Goal: Task Accomplishment & Management: Use online tool/utility

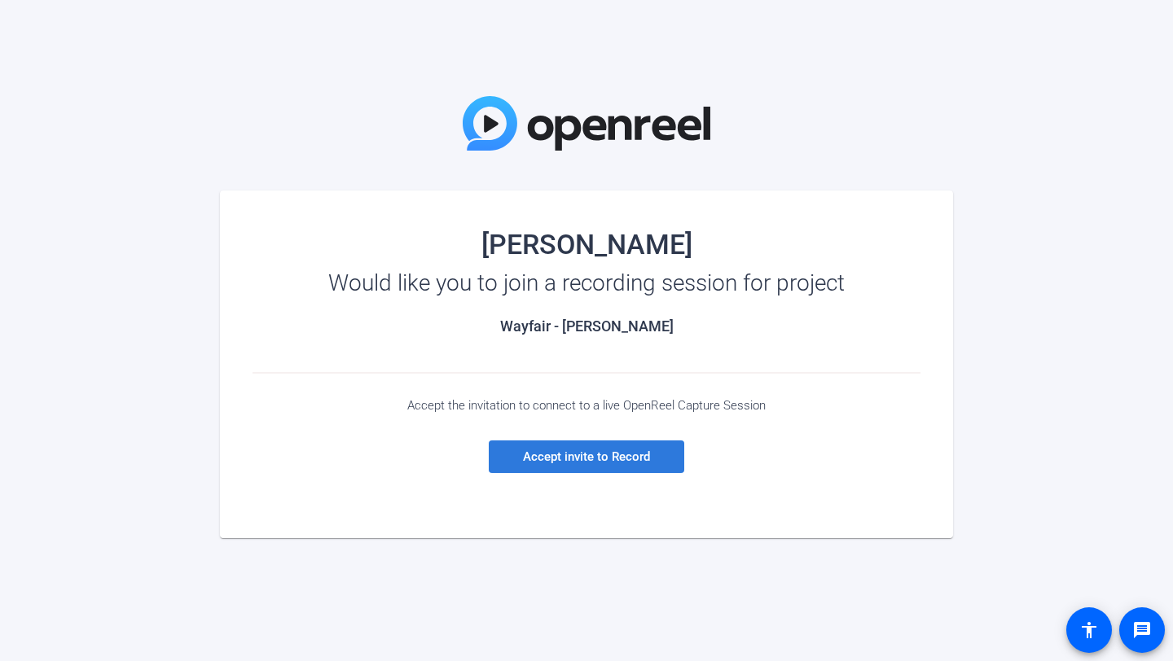
click at [577, 460] on span "Accept invite to Record" at bounding box center [586, 457] width 127 height 15
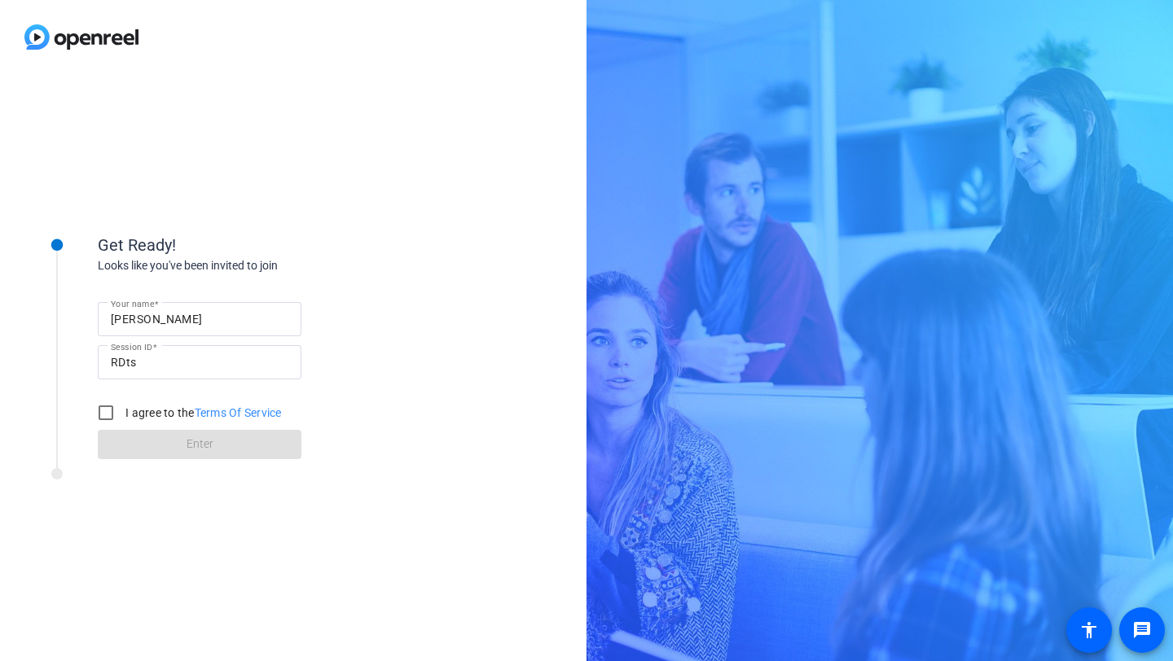
click at [169, 323] on input "[PERSON_NAME]" at bounding box center [200, 319] width 178 height 20
type input "[PERSON_NAME]"
click at [103, 415] on input "I agree to the Terms Of Service" at bounding box center [106, 413] width 33 height 33
checkbox input "true"
click at [189, 454] on span at bounding box center [200, 444] width 204 height 39
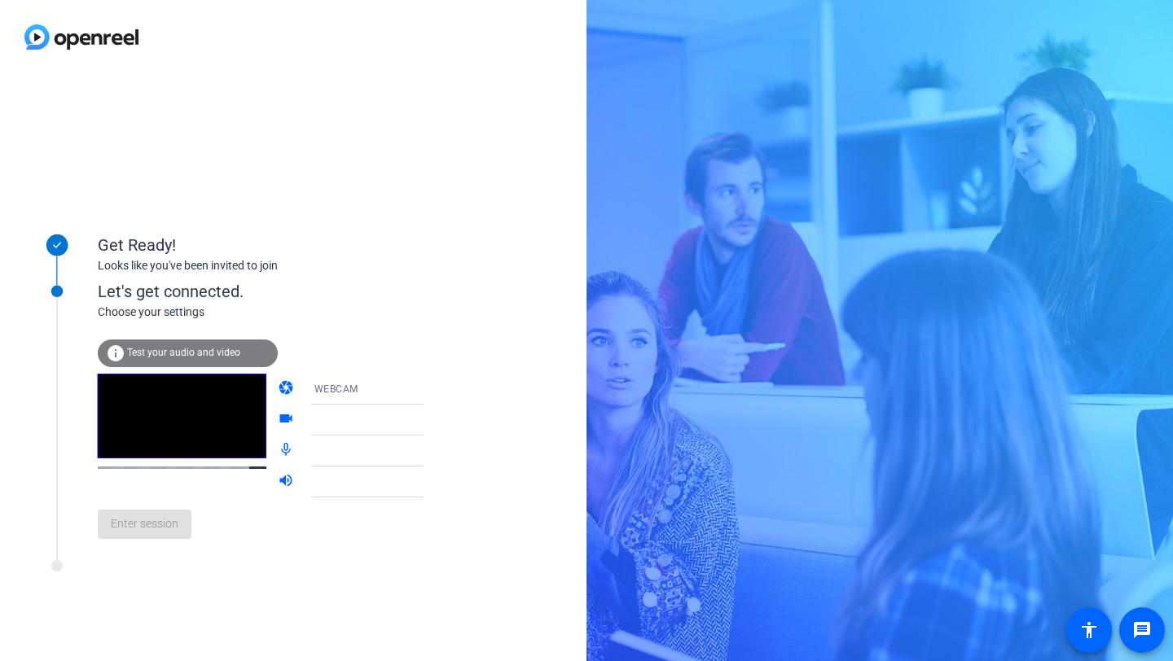
click at [430, 420] on icon at bounding box center [440, 420] width 20 height 20
click at [110, 344] on mat-icon "info" at bounding box center [116, 354] width 20 height 20
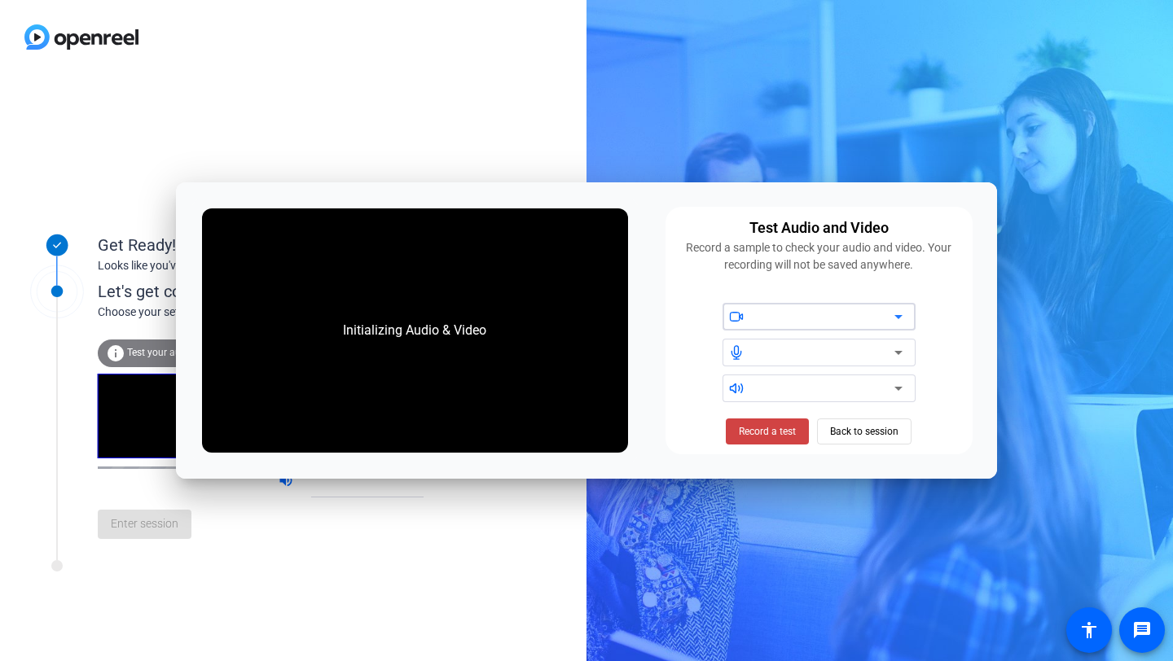
click at [779, 354] on div at bounding box center [825, 353] width 138 height 20
click at [895, 353] on icon at bounding box center [899, 353] width 20 height 20
click at [894, 348] on icon at bounding box center [899, 353] width 20 height 20
click at [735, 349] on icon at bounding box center [736, 352] width 15 height 15
click at [900, 351] on icon at bounding box center [898, 353] width 8 height 4
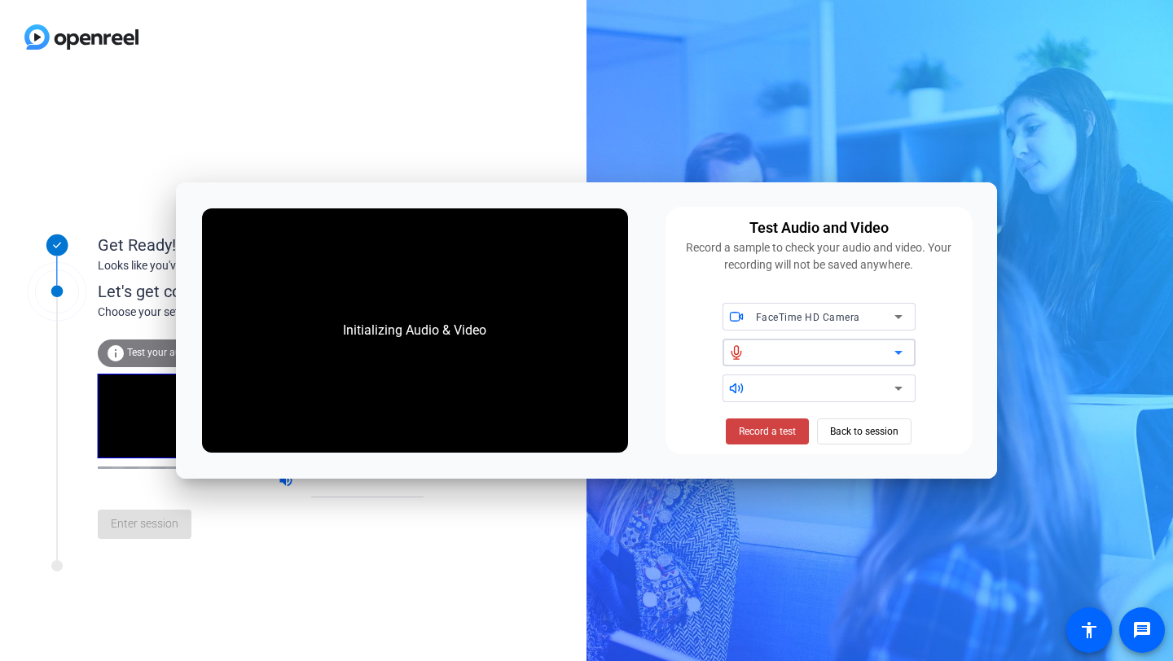
click at [900, 351] on icon at bounding box center [898, 353] width 8 height 4
click at [754, 438] on span "Record a test" at bounding box center [767, 431] width 57 height 15
click at [827, 387] on div at bounding box center [825, 389] width 138 height 20
click at [845, 432] on span "Back to session" at bounding box center [864, 431] width 68 height 31
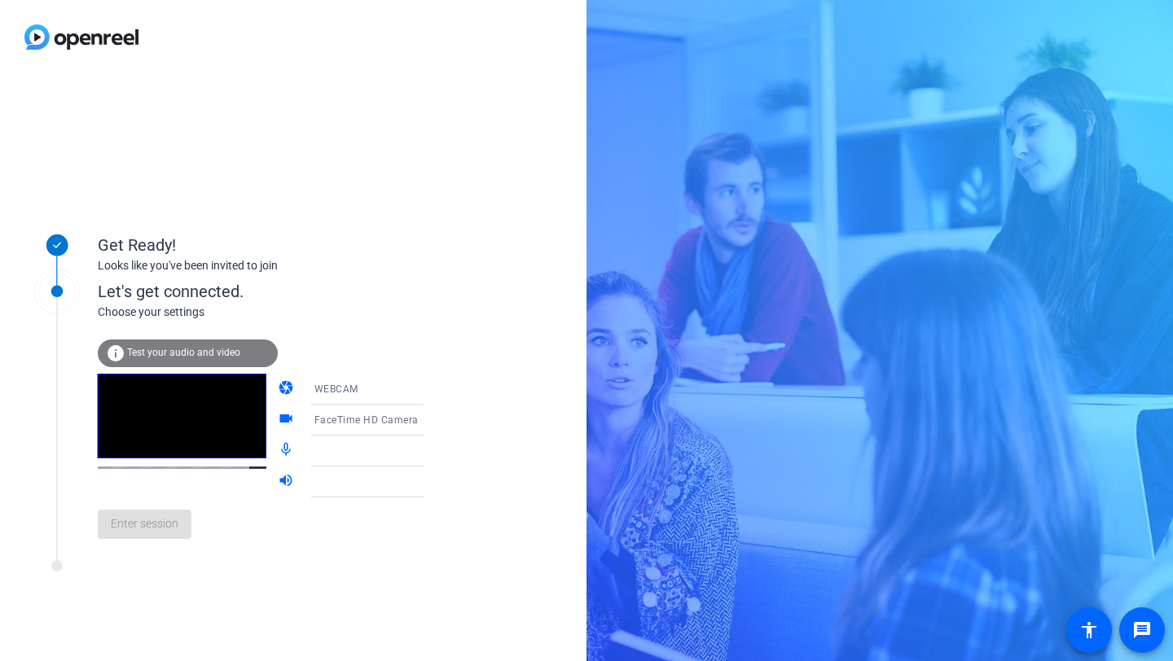
click at [436, 451] on icon at bounding box center [440, 452] width 8 height 4
click at [121, 351] on mat-icon "info" at bounding box center [116, 354] width 20 height 20
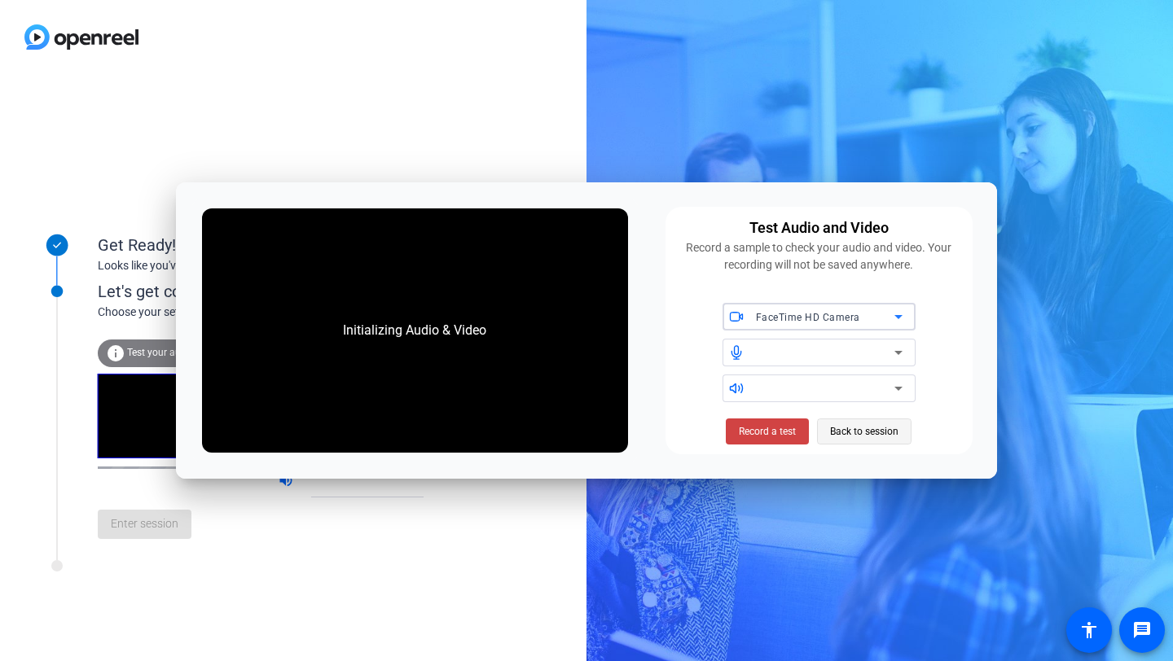
click at [873, 437] on span "Back to session" at bounding box center [864, 431] width 68 height 31
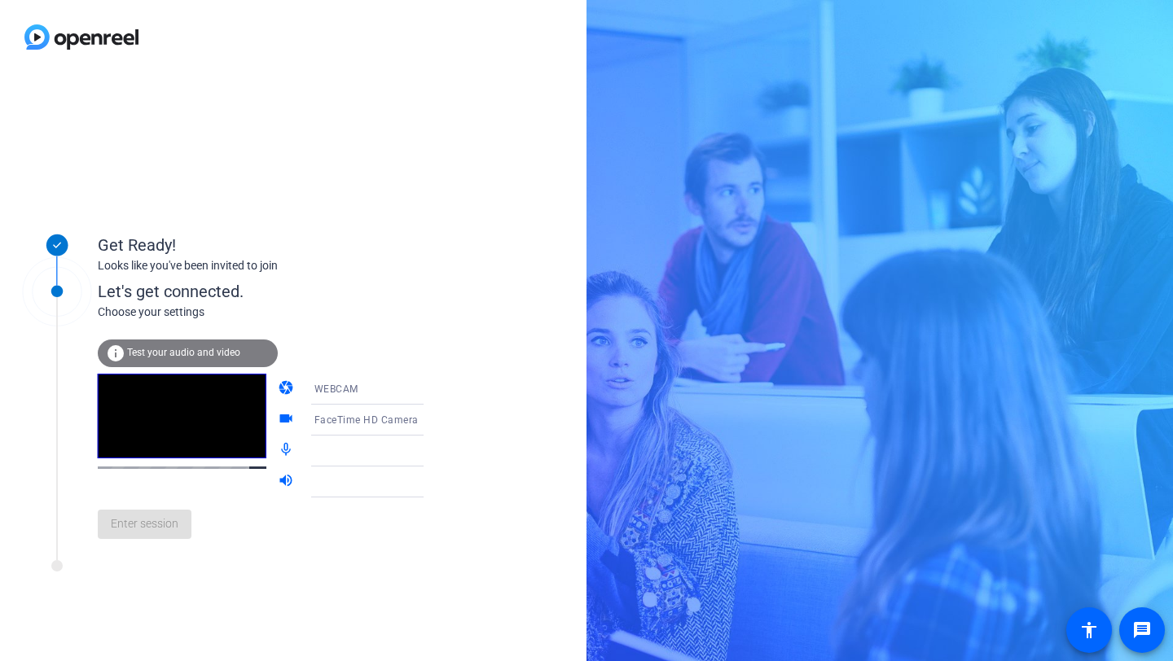
click at [362, 441] on mat-select at bounding box center [379, 451] width 130 height 20
click at [430, 452] on icon at bounding box center [440, 451] width 20 height 20
click at [121, 523] on div "Enter session" at bounding box center [277, 525] width 359 height 54
click at [278, 447] on mat-icon "mic_none" at bounding box center [288, 451] width 20 height 20
click at [314, 473] on div at bounding box center [375, 482] width 122 height 20
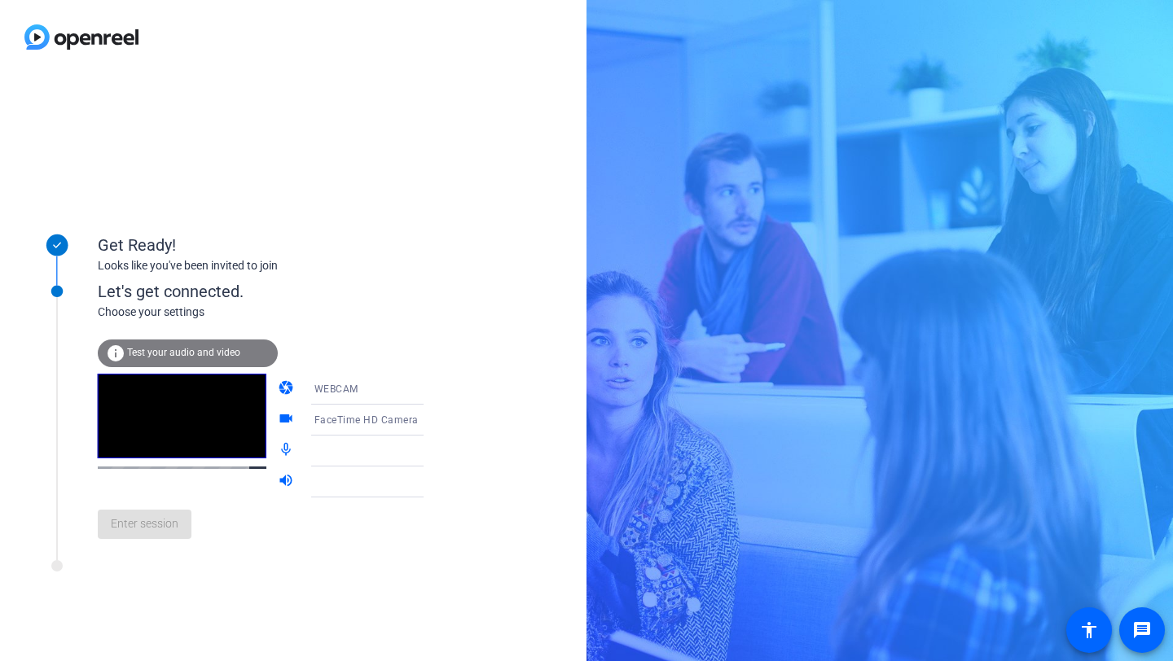
click at [430, 453] on icon at bounding box center [440, 451] width 20 height 20
click at [430, 480] on icon at bounding box center [440, 482] width 20 height 20
click at [278, 476] on mat-icon "volume_up" at bounding box center [288, 482] width 20 height 20
click at [278, 441] on mat-icon "mic_none" at bounding box center [288, 451] width 20 height 20
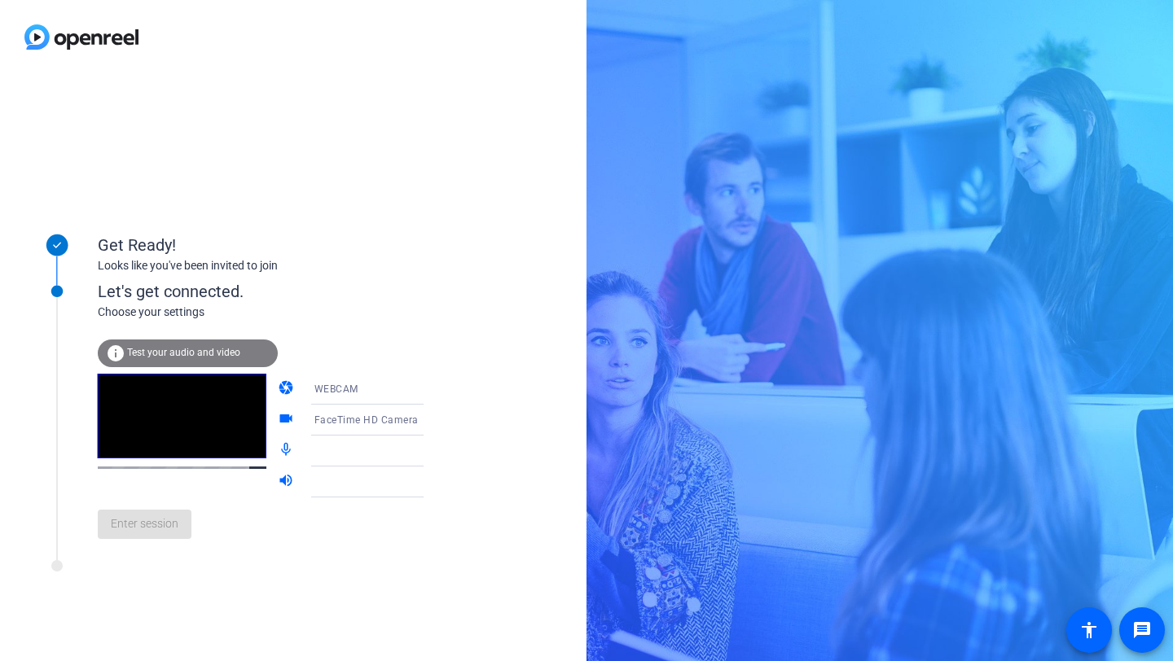
click at [153, 527] on div "Enter session" at bounding box center [277, 525] width 359 height 54
click at [342, 395] on div "WEBCAM" at bounding box center [375, 389] width 122 height 20
click at [337, 454] on mat-option "DESKTOP" at bounding box center [353, 453] width 139 height 33
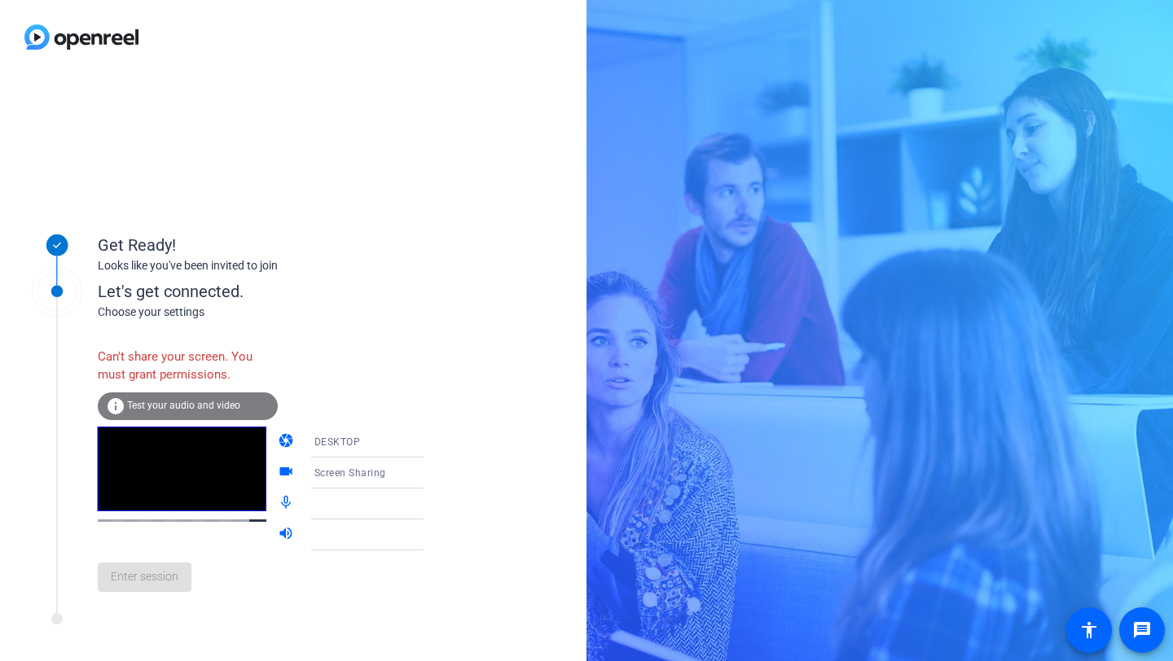
click at [356, 438] on div "DESKTOP" at bounding box center [375, 442] width 122 height 20
click at [355, 474] on mat-option "WEBCAM" at bounding box center [353, 474] width 139 height 33
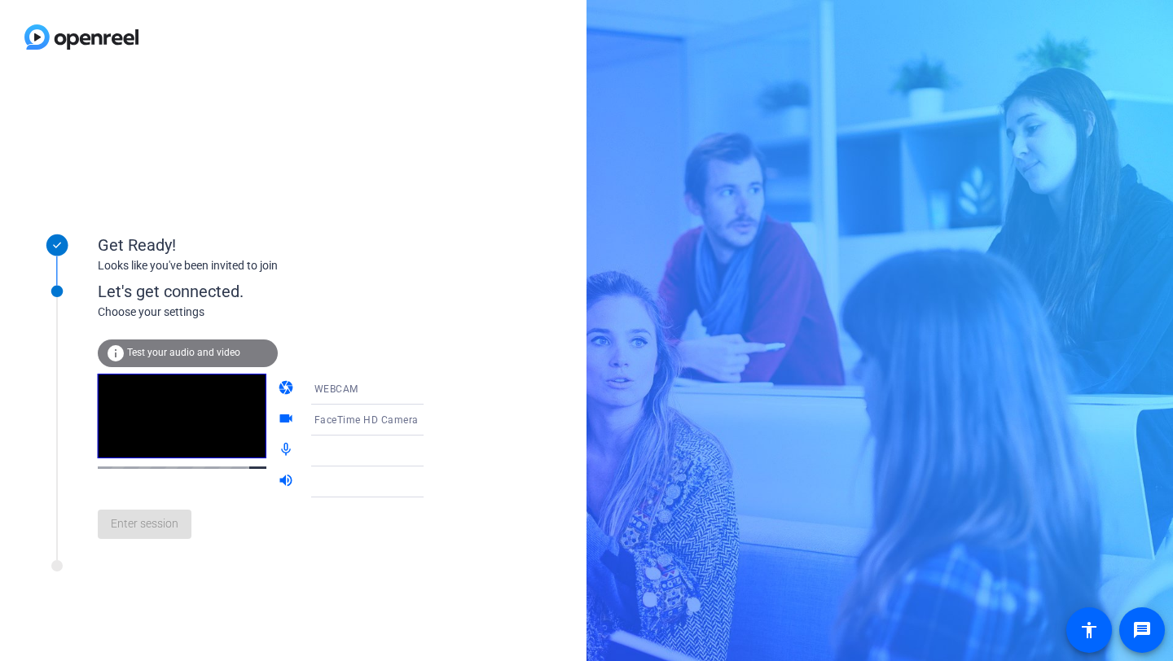
click at [365, 418] on span "FaceTime HD Camera" at bounding box center [366, 420] width 104 height 11
click at [367, 449] on span "FaceTime HD Camera" at bounding box center [342, 452] width 103 height 20
click at [367, 454] on div at bounding box center [375, 451] width 122 height 20
click at [430, 454] on icon at bounding box center [440, 451] width 20 height 20
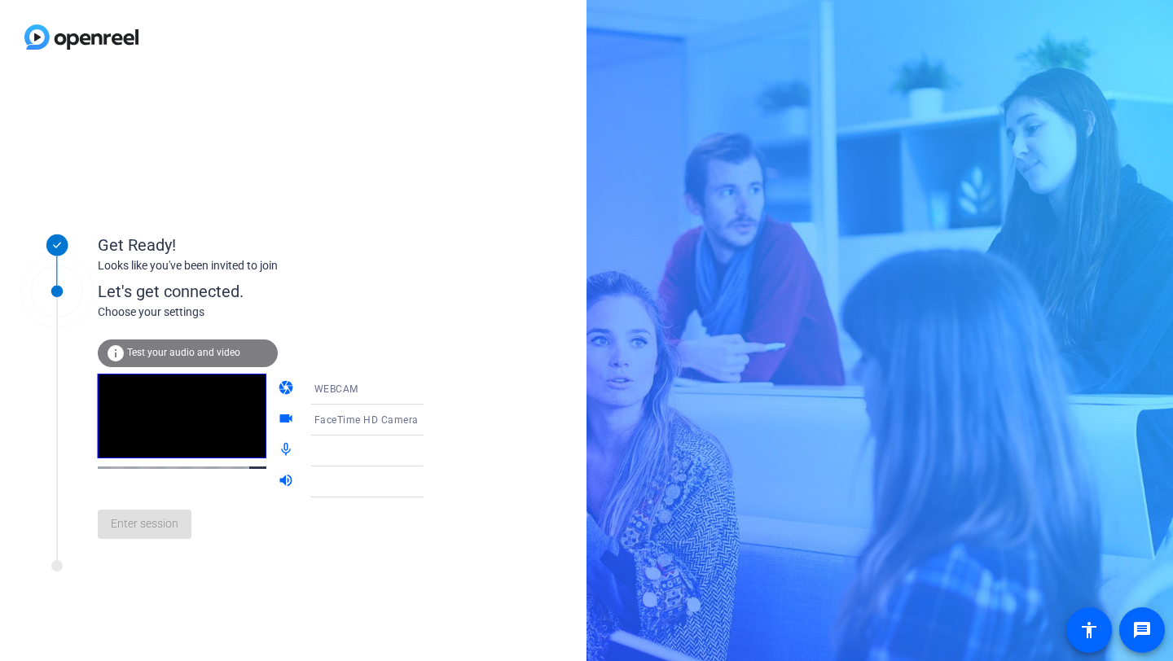
click at [430, 483] on icon at bounding box center [440, 482] width 20 height 20
click at [144, 525] on div "Enter session" at bounding box center [277, 525] width 359 height 54
click at [278, 446] on mat-icon "mic_none" at bounding box center [288, 451] width 20 height 20
click at [131, 531] on div "Enter session" at bounding box center [277, 525] width 359 height 54
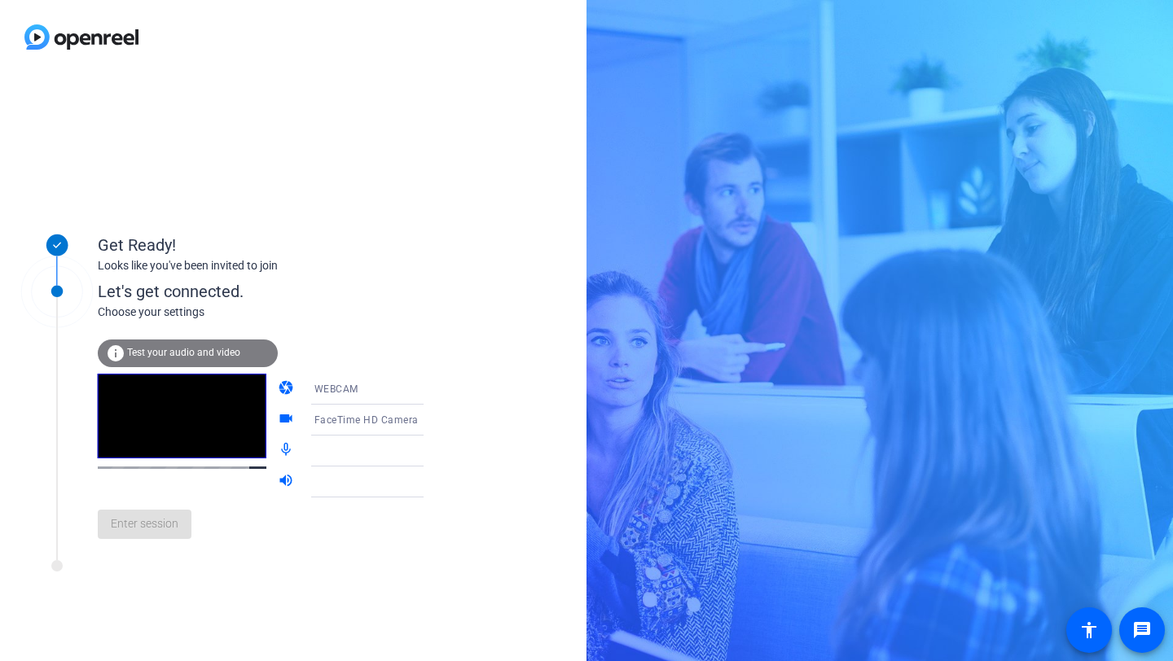
click at [113, 352] on mat-icon "info" at bounding box center [116, 354] width 20 height 20
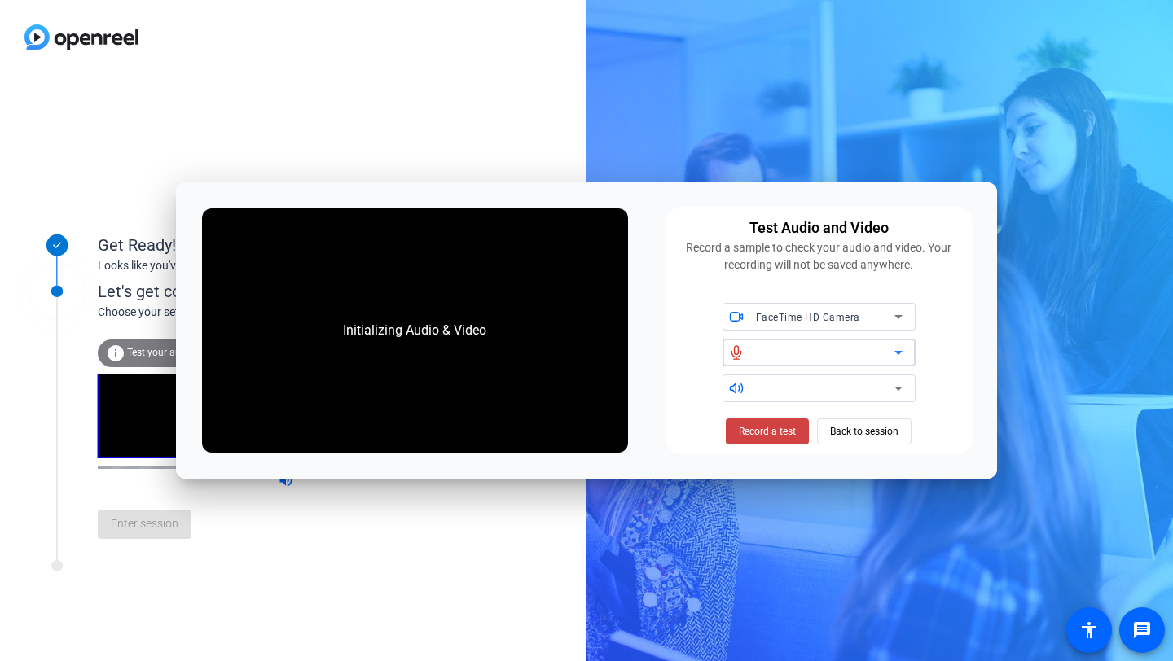
click at [900, 353] on icon at bounding box center [899, 353] width 20 height 20
click at [899, 353] on icon at bounding box center [898, 353] width 8 height 4
click at [848, 432] on span "Back to session" at bounding box center [864, 431] width 68 height 31
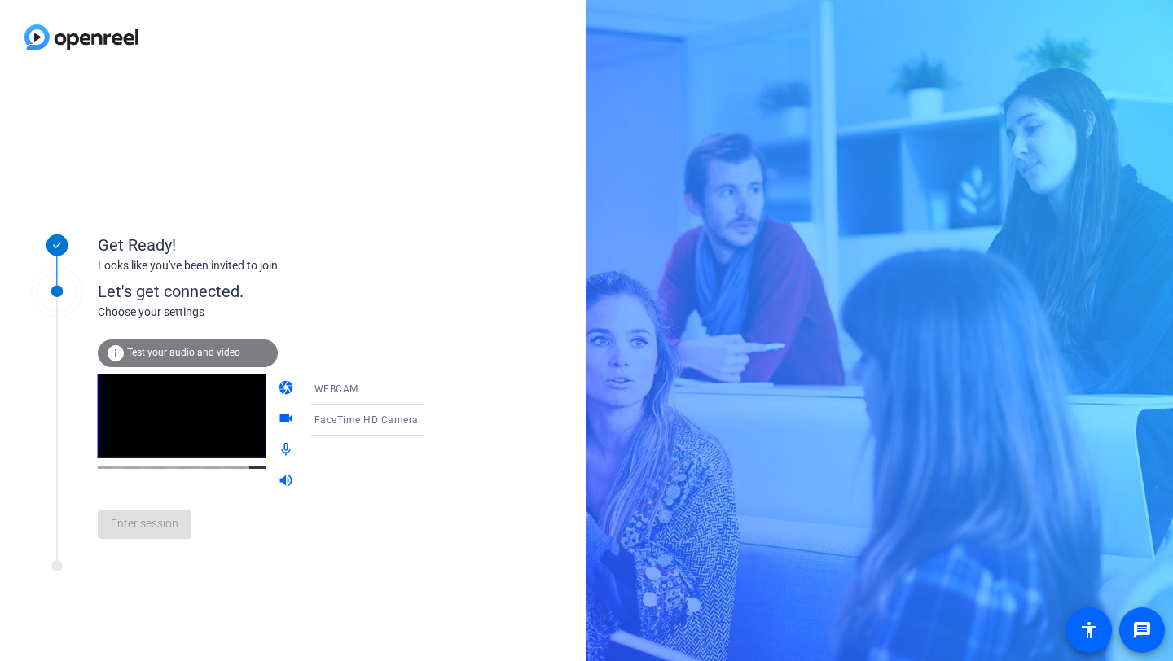
click at [436, 453] on icon at bounding box center [440, 452] width 8 height 4
click at [436, 481] on icon at bounding box center [440, 483] width 8 height 4
click at [430, 454] on icon at bounding box center [440, 451] width 20 height 20
click at [143, 531] on div "Enter session" at bounding box center [277, 525] width 359 height 54
click at [278, 452] on mat-icon "mic_none" at bounding box center [288, 451] width 20 height 20
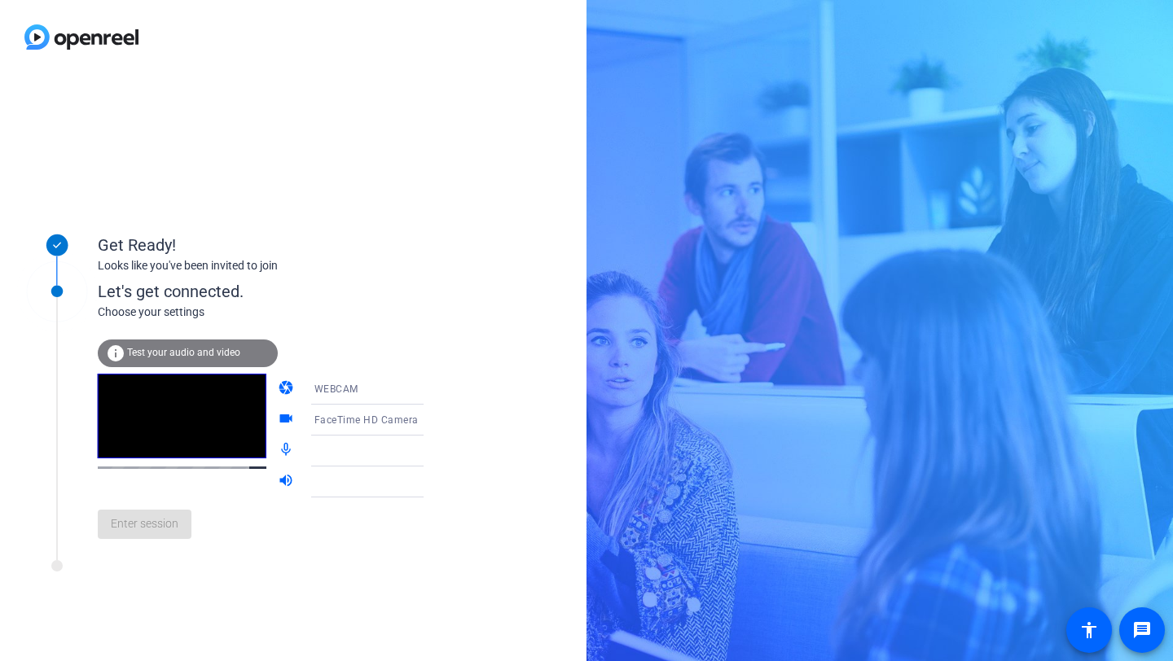
click at [404, 440] on div at bounding box center [379, 451] width 130 height 31
click at [430, 449] on icon at bounding box center [440, 451] width 20 height 20
click at [430, 452] on icon at bounding box center [440, 451] width 20 height 20
click at [430, 454] on icon at bounding box center [440, 451] width 20 height 20
click at [149, 522] on div "Enter session" at bounding box center [277, 525] width 359 height 54
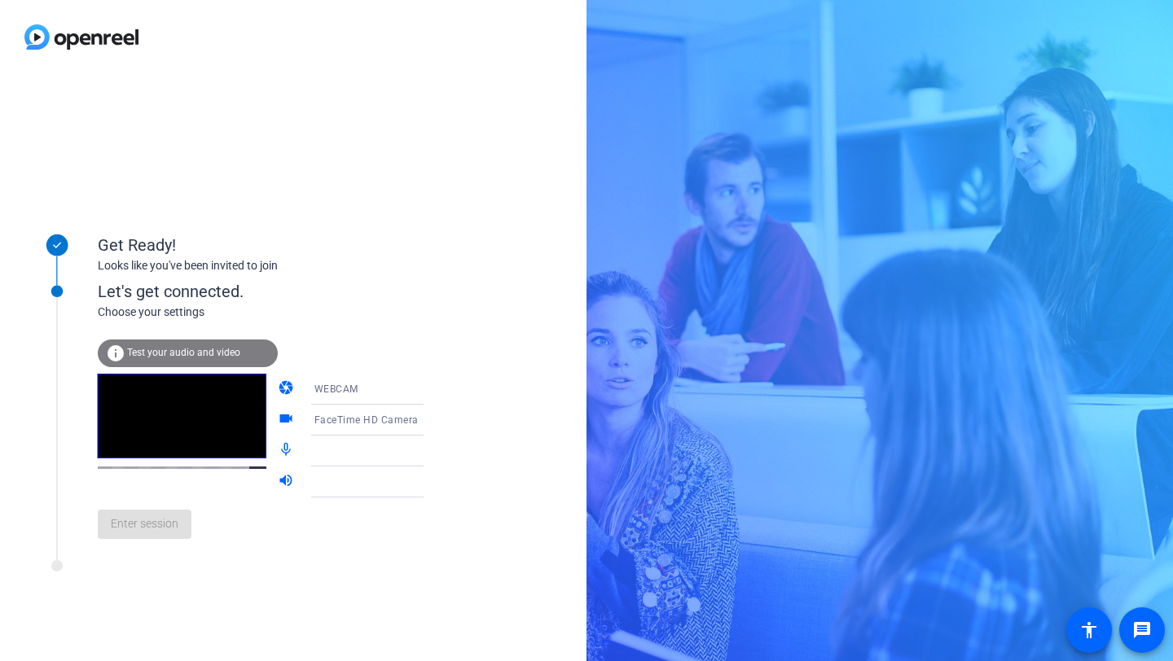
click at [109, 522] on div "Enter session" at bounding box center [277, 525] width 359 height 54
click at [125, 525] on div "Enter session" at bounding box center [277, 525] width 359 height 54
click at [436, 453] on icon at bounding box center [440, 452] width 8 height 4
click at [278, 447] on mat-icon "mic_none" at bounding box center [288, 451] width 20 height 20
click at [278, 479] on mat-icon "volume_up" at bounding box center [288, 482] width 20 height 20
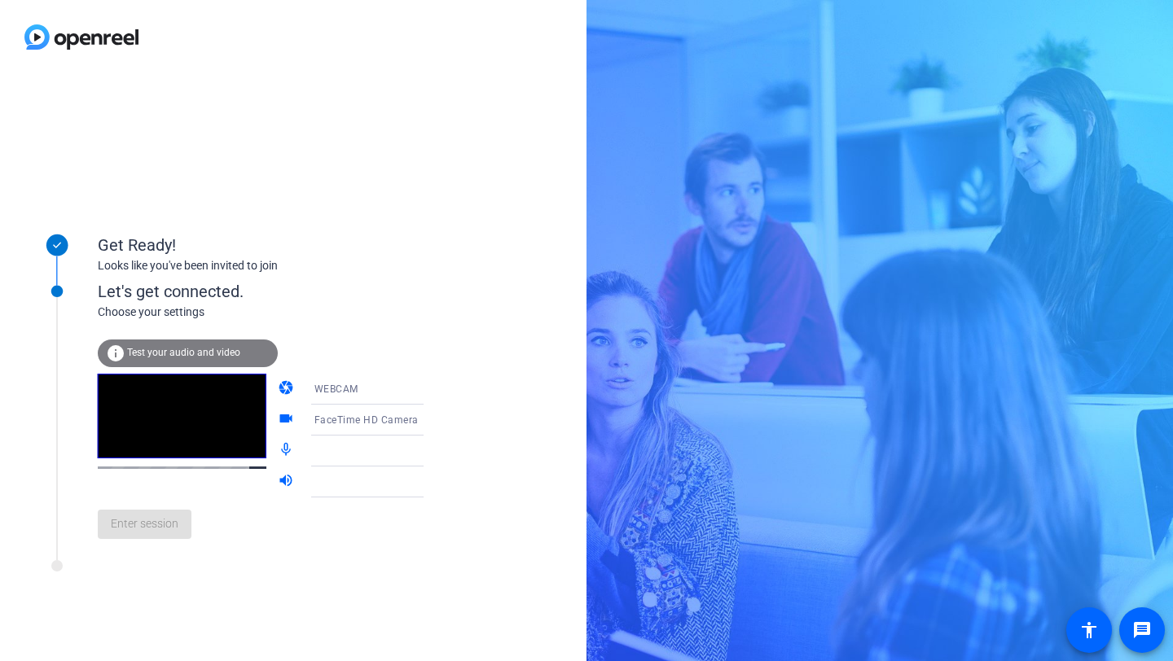
click at [430, 453] on icon at bounding box center [440, 451] width 20 height 20
click at [430, 393] on icon at bounding box center [440, 390] width 20 height 20
click at [438, 403] on div at bounding box center [586, 330] width 1173 height 661
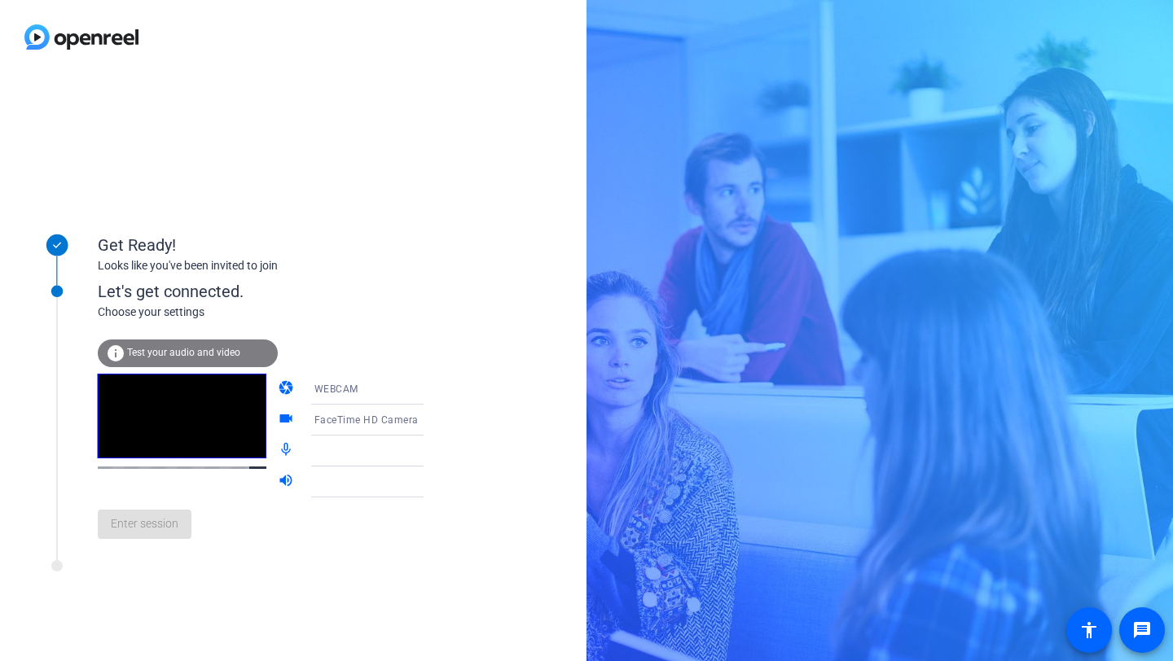
click at [430, 419] on icon at bounding box center [440, 420] width 20 height 20
click at [449, 423] on div at bounding box center [586, 330] width 1173 height 661
click at [436, 453] on icon at bounding box center [440, 452] width 8 height 4
click at [430, 480] on icon at bounding box center [440, 482] width 20 height 20
click at [430, 449] on icon at bounding box center [440, 451] width 20 height 20
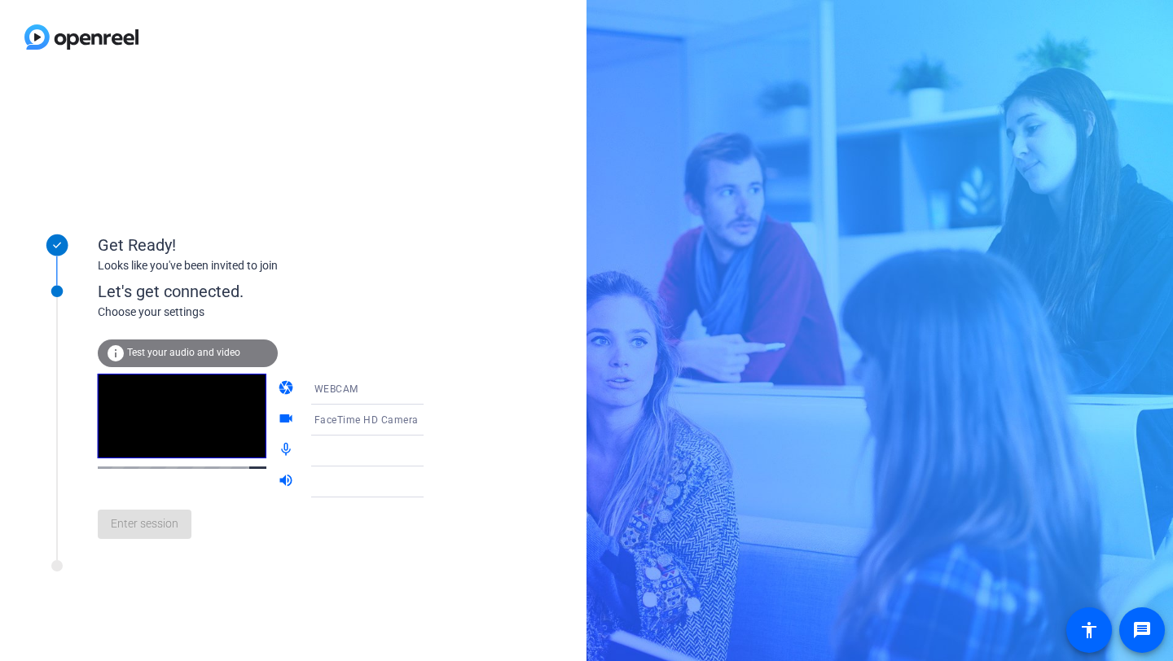
click at [436, 481] on icon at bounding box center [440, 483] width 8 height 4
click at [436, 453] on icon at bounding box center [440, 452] width 8 height 4
click at [430, 454] on icon at bounding box center [440, 451] width 20 height 20
click at [278, 445] on mat-icon "mic_none" at bounding box center [288, 451] width 20 height 20
click at [430, 485] on icon at bounding box center [440, 482] width 20 height 20
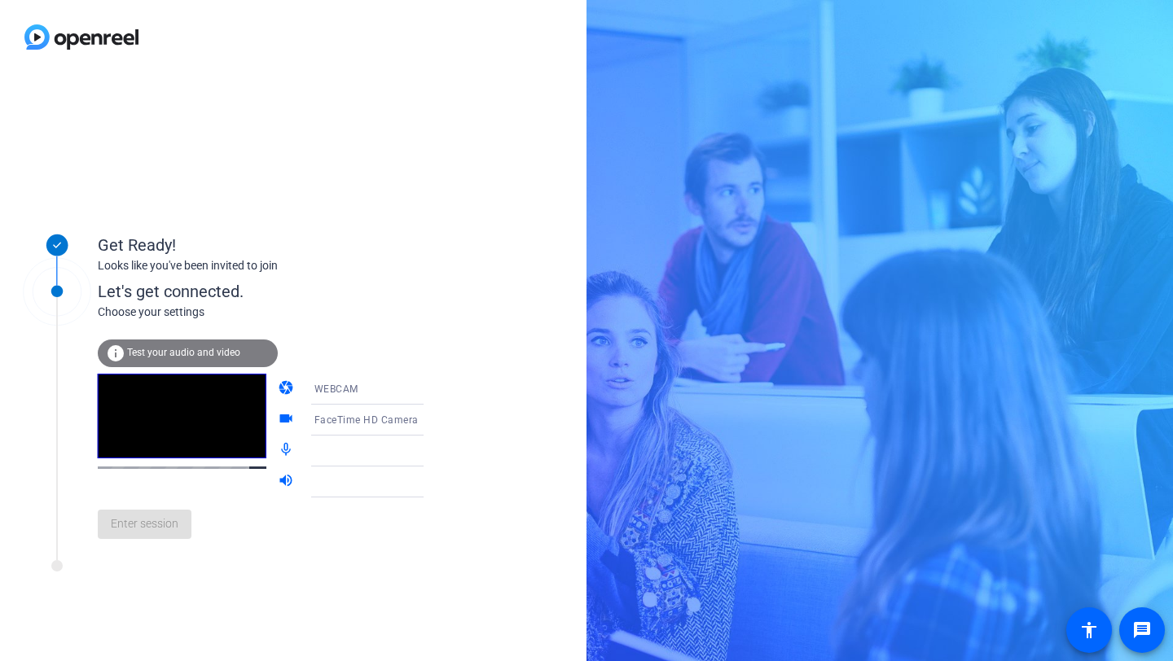
click at [129, 522] on div "Enter session" at bounding box center [277, 525] width 359 height 54
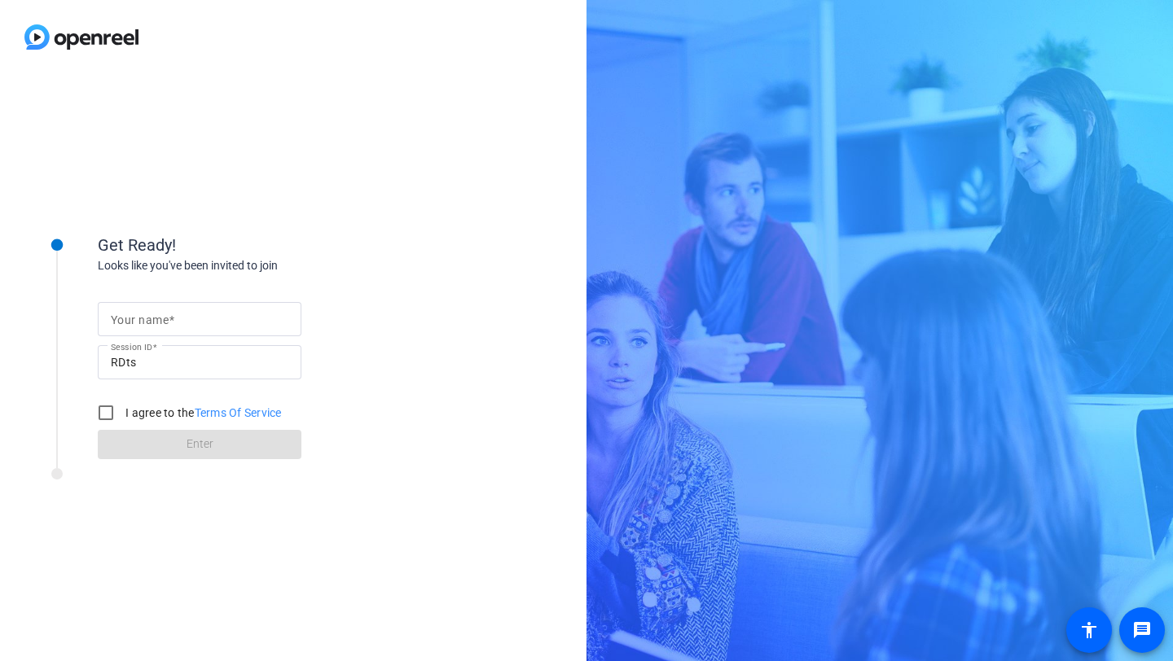
click at [192, 319] on input "Your name" at bounding box center [200, 319] width 178 height 20
type input "[PERSON_NAME]"
click at [106, 416] on input "I agree to the Terms Of Service" at bounding box center [106, 413] width 33 height 33
checkbox input "true"
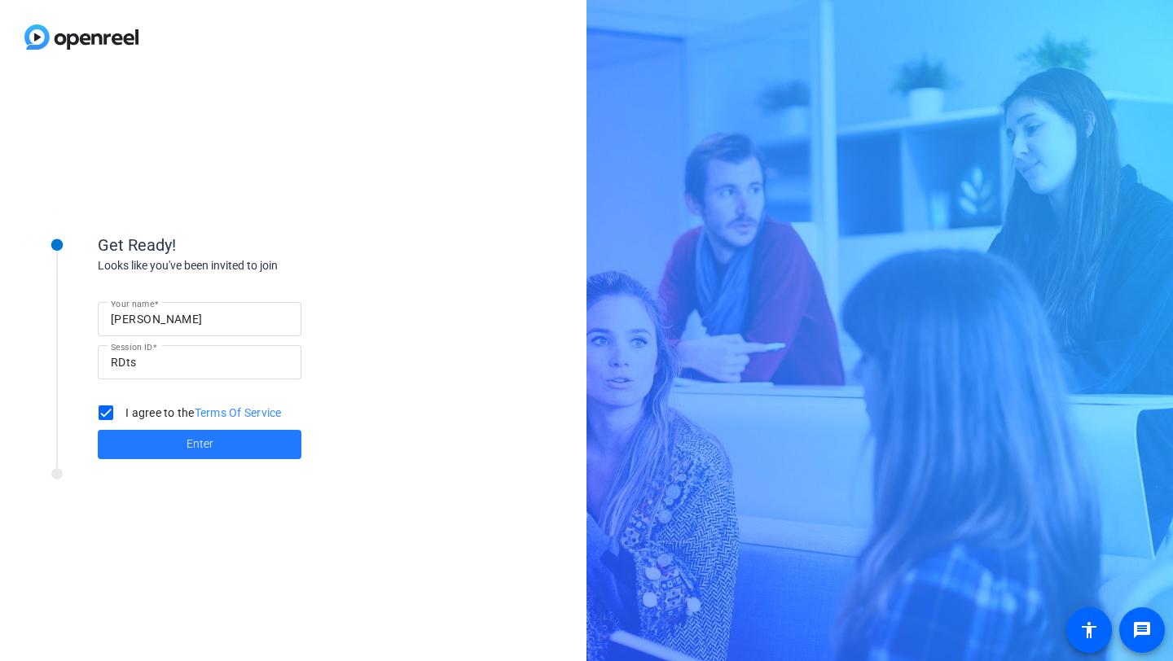
click at [191, 445] on span "Enter" at bounding box center [200, 444] width 27 height 17
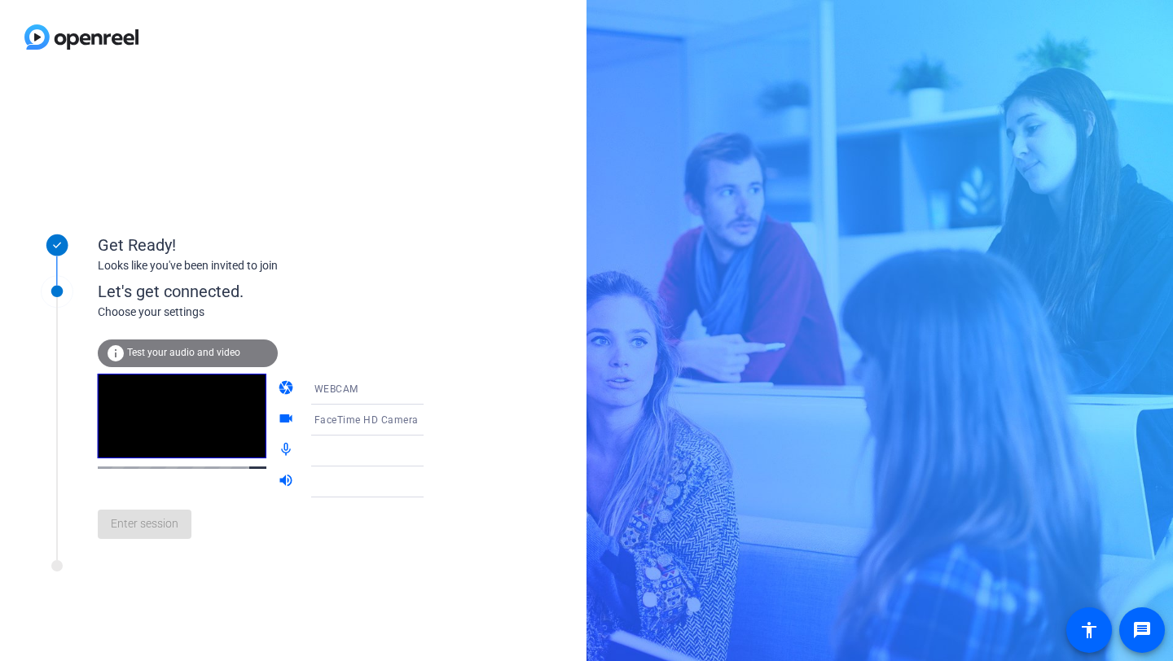
click at [436, 452] on icon at bounding box center [440, 452] width 8 height 4
click at [430, 485] on icon at bounding box center [440, 482] width 20 height 20
click at [436, 450] on icon at bounding box center [440, 452] width 8 height 4
click at [153, 520] on div "Enter session" at bounding box center [277, 525] width 359 height 54
click at [430, 453] on icon at bounding box center [440, 451] width 20 height 20
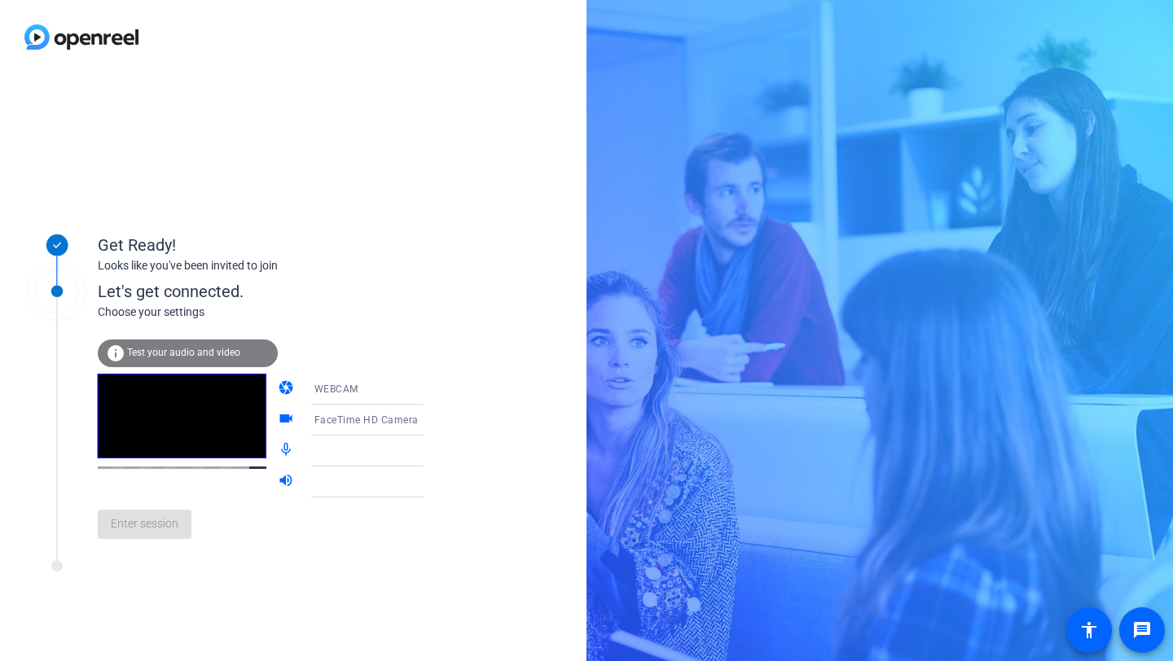
click at [430, 482] on icon at bounding box center [440, 482] width 20 height 20
click at [323, 384] on span "WEBCAM" at bounding box center [336, 389] width 44 height 11
click at [461, 390] on div at bounding box center [586, 330] width 1173 height 661
click at [436, 420] on icon at bounding box center [440, 421] width 8 height 4
click at [437, 454] on div at bounding box center [586, 330] width 1173 height 661
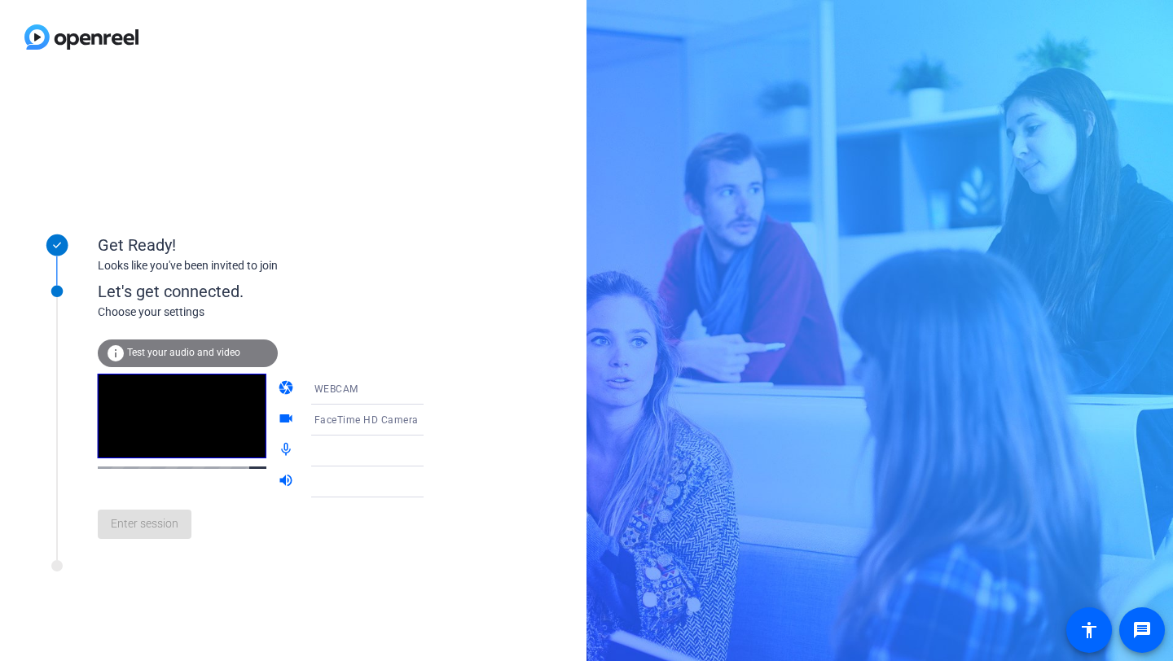
click at [430, 453] on icon at bounding box center [440, 451] width 20 height 20
click at [436, 453] on icon at bounding box center [440, 452] width 8 height 4
click at [436, 481] on icon at bounding box center [440, 483] width 8 height 4
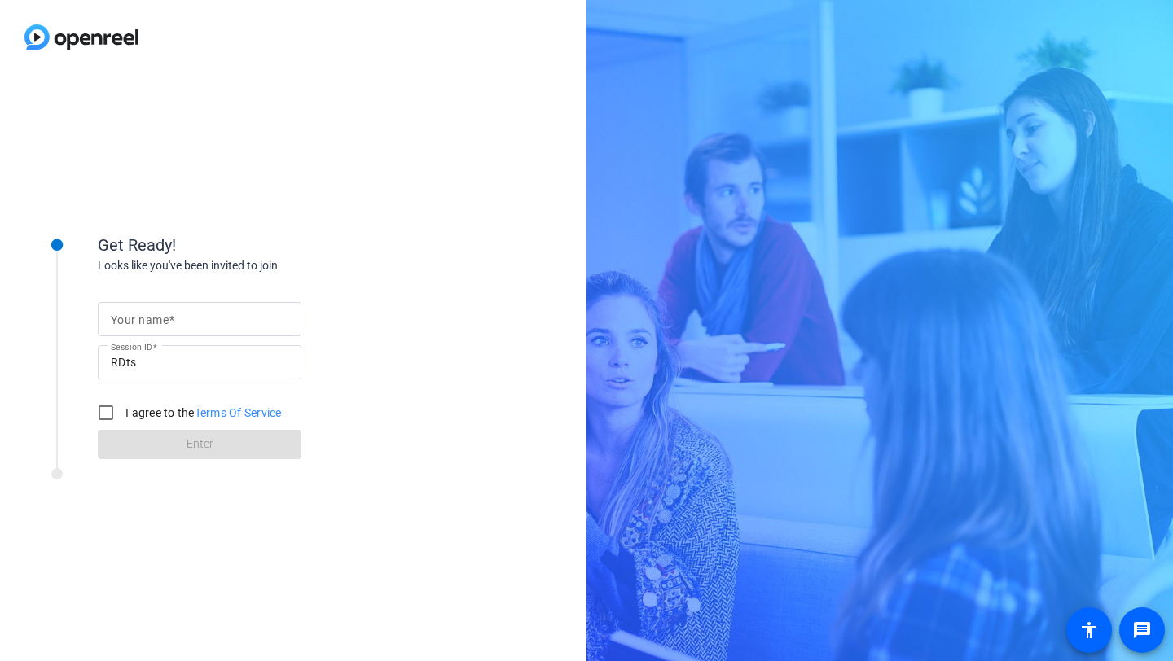
click at [170, 314] on span at bounding box center [172, 320] width 6 height 13
click at [170, 312] on input "Your name" at bounding box center [200, 319] width 178 height 20
type input "[PERSON_NAME]"
click at [109, 409] on input "I agree to the Terms Of Service" at bounding box center [106, 413] width 33 height 33
checkbox input "true"
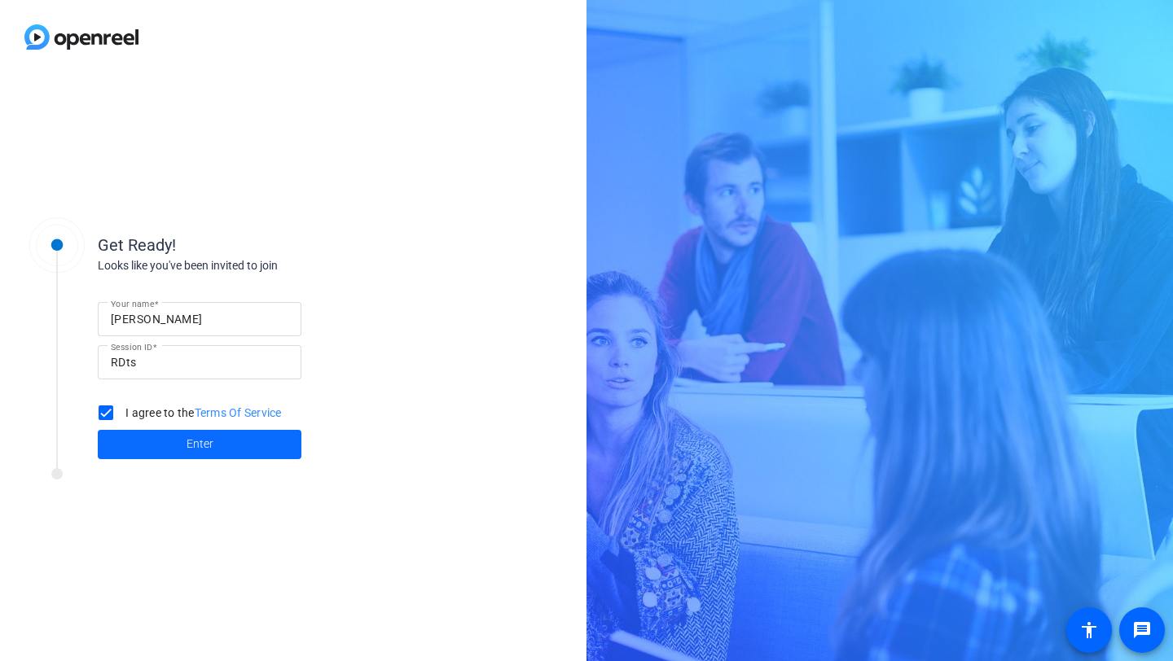
click at [167, 454] on span at bounding box center [200, 444] width 204 height 39
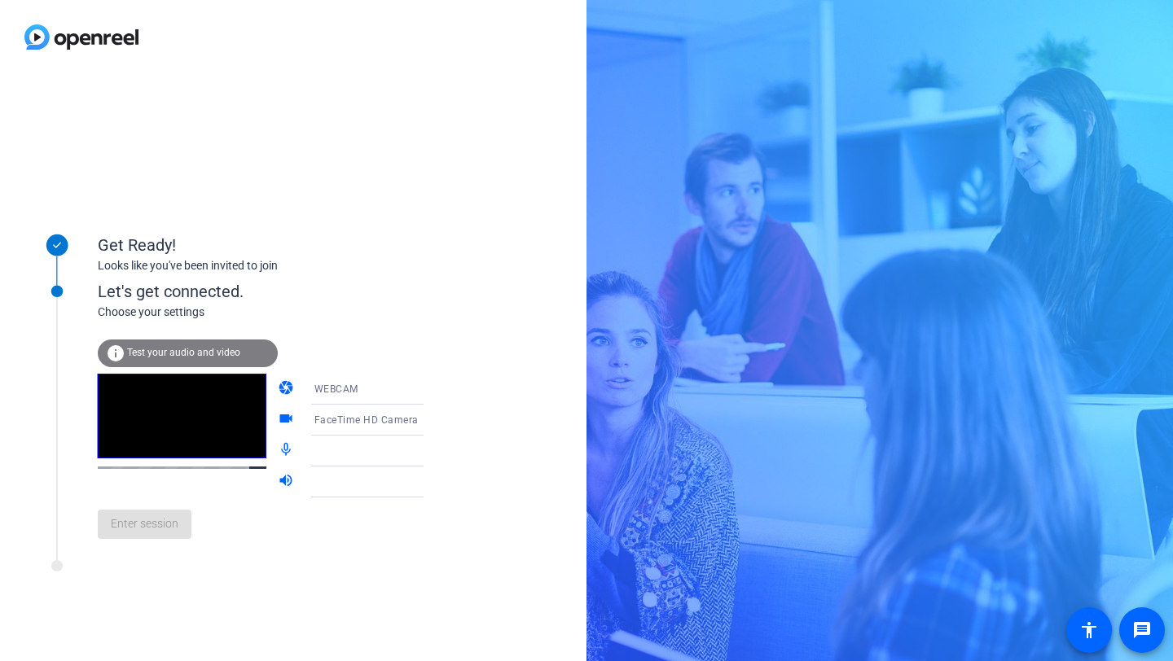
click at [430, 446] on icon at bounding box center [440, 451] width 20 height 20
click at [430, 479] on icon at bounding box center [440, 482] width 20 height 20
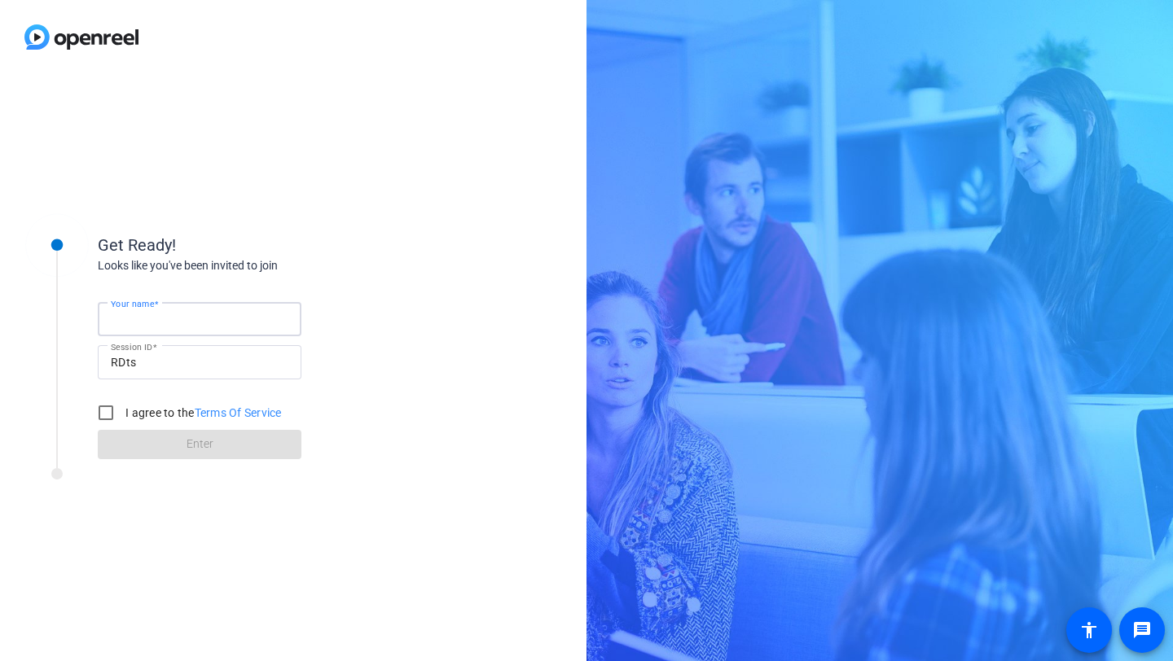
click at [225, 313] on input "Your name" at bounding box center [200, 319] width 178 height 20
type input "Natalie"
click at [101, 419] on input "I agree to the Terms Of Service" at bounding box center [106, 413] width 33 height 33
checkbox input "true"
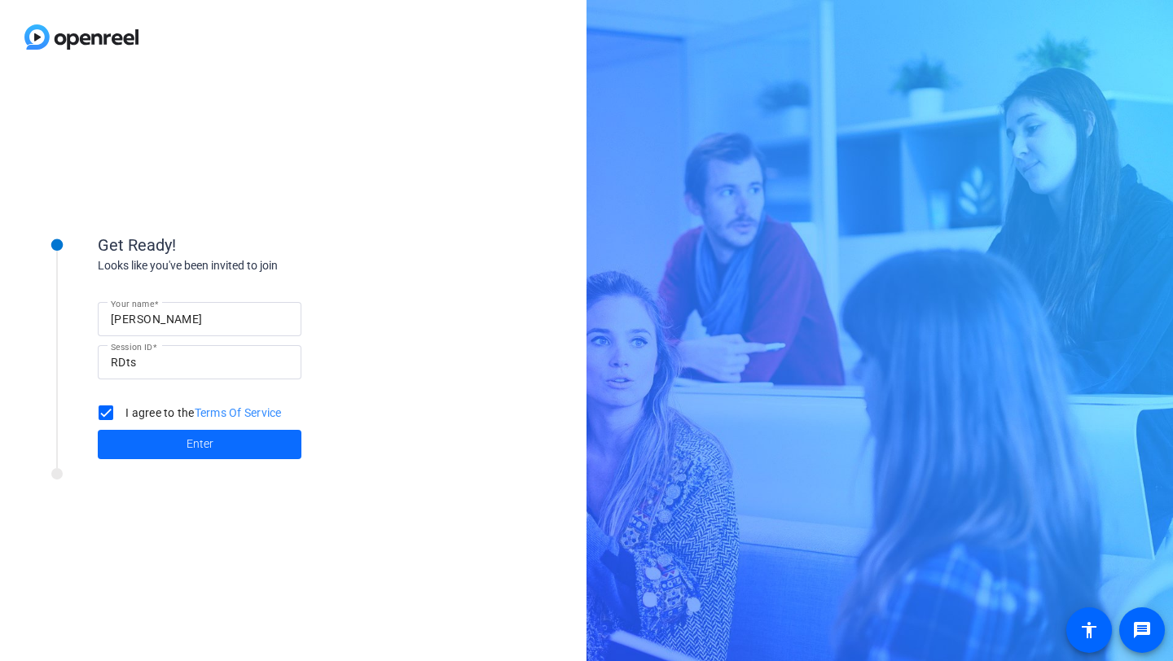
click at [191, 443] on span "Enter" at bounding box center [200, 444] width 27 height 17
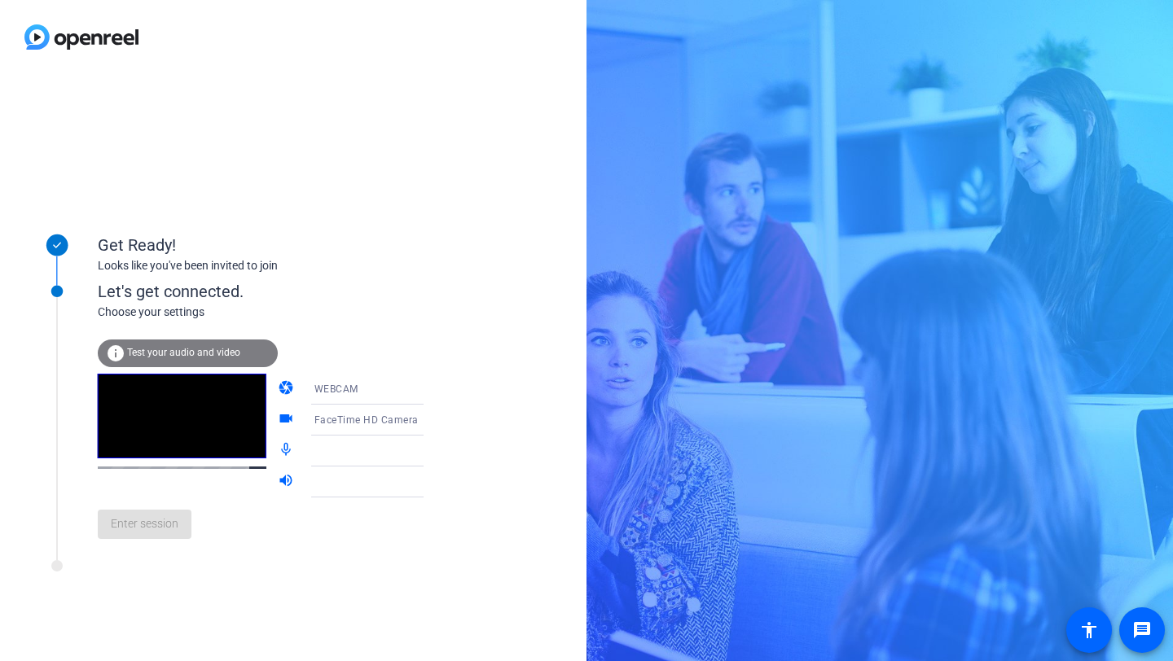
click at [436, 451] on icon at bounding box center [440, 452] width 8 height 4
click at [436, 481] on icon at bounding box center [440, 483] width 8 height 4
click at [131, 531] on div "Enter session" at bounding box center [277, 525] width 359 height 54
click at [436, 452] on icon at bounding box center [440, 452] width 8 height 4
click at [436, 484] on icon at bounding box center [440, 483] width 8 height 4
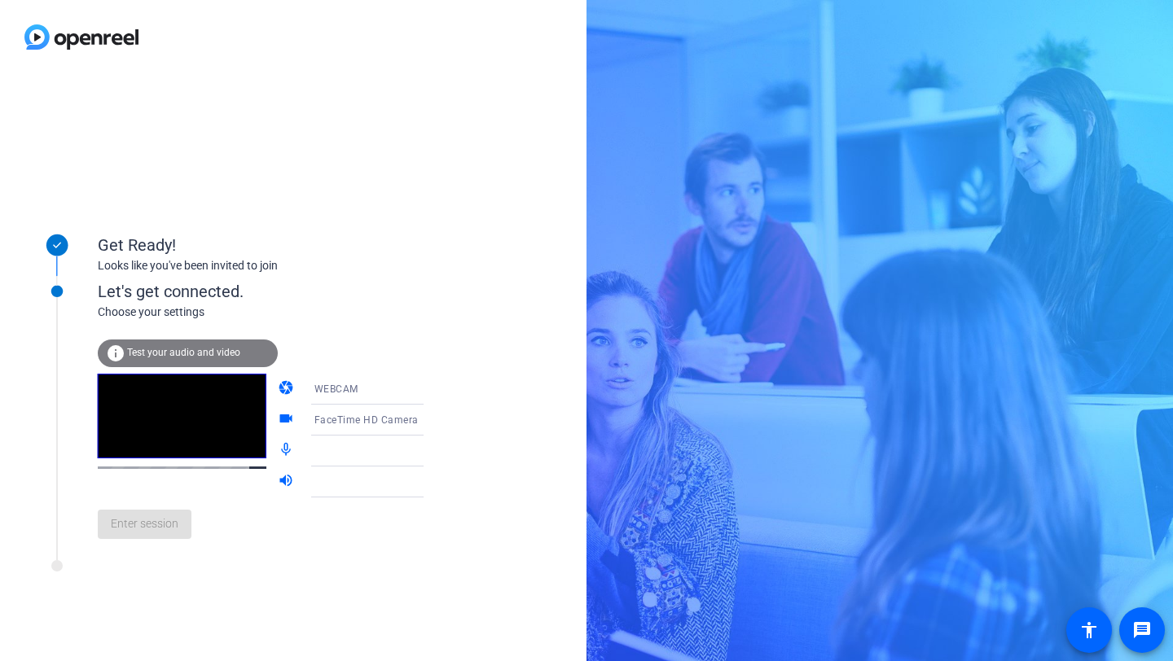
click at [430, 453] on icon at bounding box center [440, 451] width 20 height 20
click at [436, 482] on icon at bounding box center [440, 483] width 8 height 4
click at [278, 448] on mat-icon "mic_none" at bounding box center [288, 451] width 20 height 20
click at [278, 477] on mat-icon "volume_up" at bounding box center [288, 482] width 20 height 20
click at [436, 450] on icon at bounding box center [440, 452] width 8 height 4
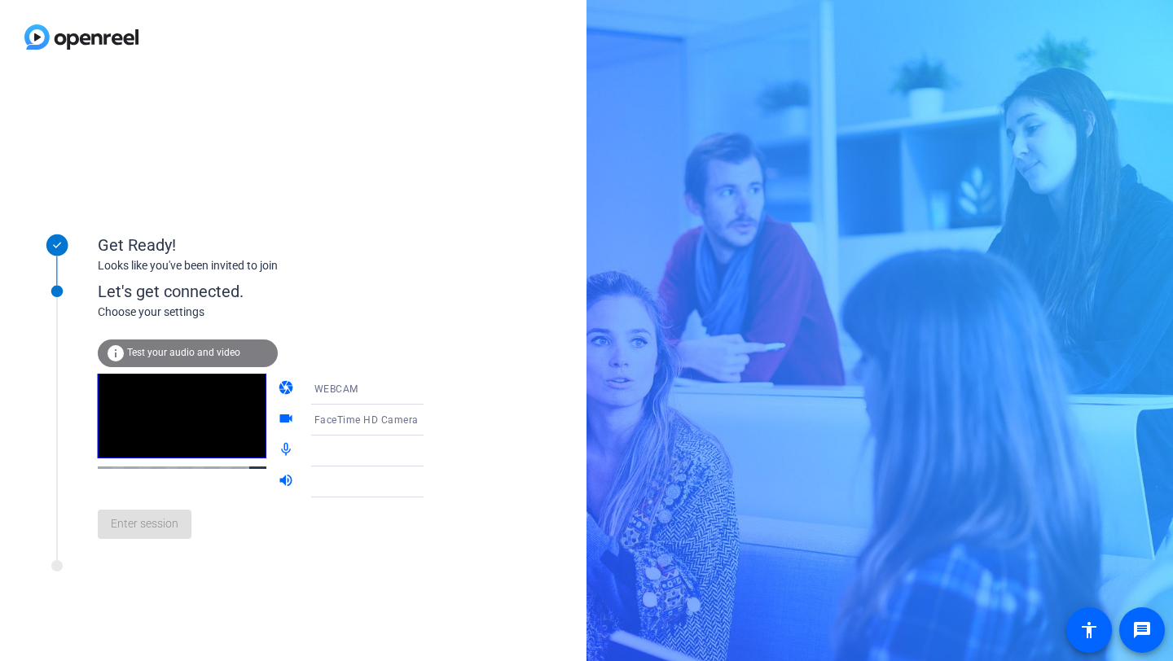
click at [430, 477] on icon at bounding box center [440, 482] width 20 height 20
click at [436, 453] on icon at bounding box center [440, 452] width 8 height 4
click at [436, 481] on icon at bounding box center [440, 483] width 8 height 4
click at [162, 524] on div "Enter session" at bounding box center [277, 525] width 359 height 54
click at [436, 450] on icon at bounding box center [440, 452] width 8 height 4
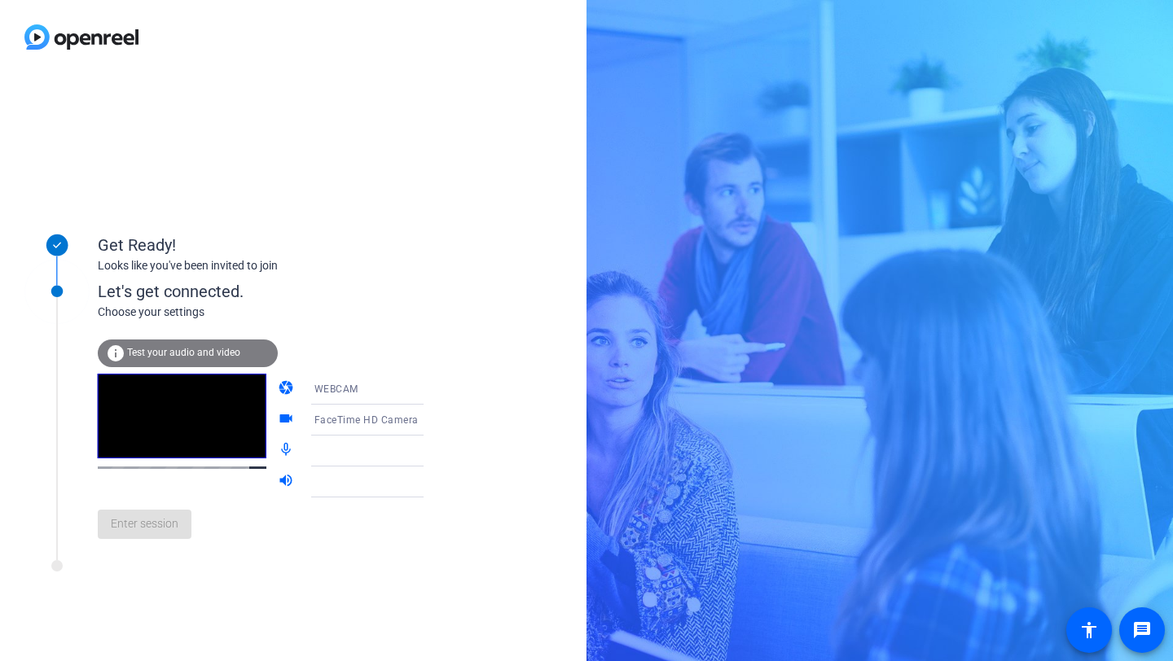
click at [904, 105] on div "Get Ready! Looks like you've been invited to join Let's get connected. Choose y…" at bounding box center [586, 330] width 1173 height 661
click at [436, 450] on icon at bounding box center [440, 452] width 8 height 4
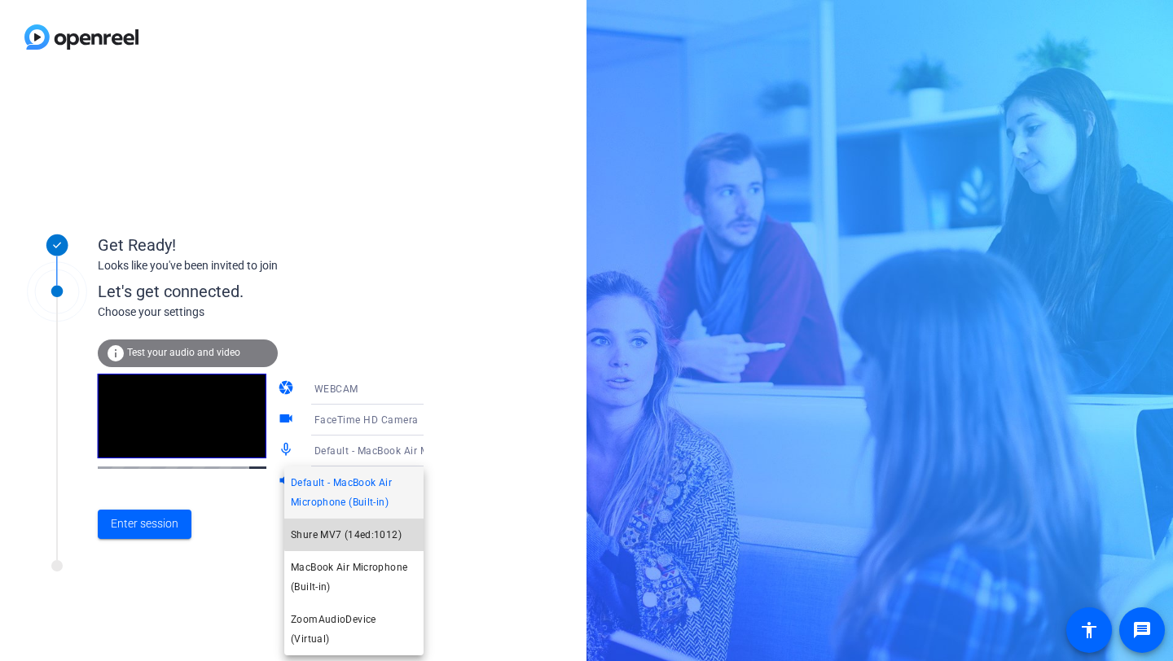
click at [355, 534] on span "Shure MV7 (14ed:1012)" at bounding box center [346, 535] width 111 height 20
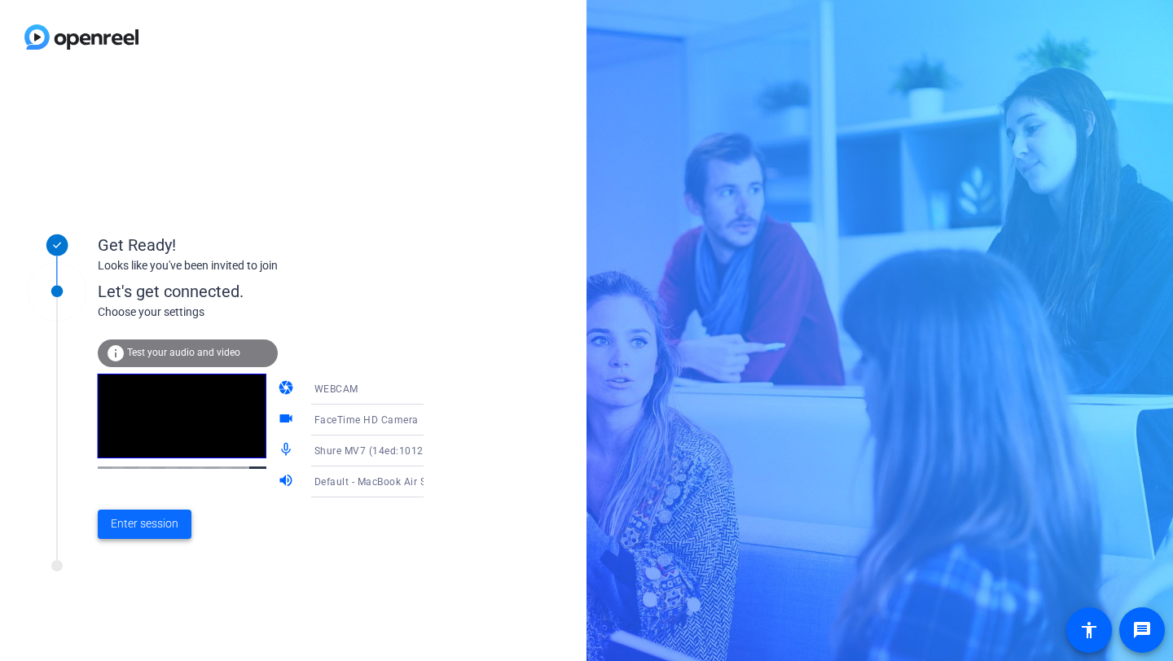
click at [135, 524] on span "Enter session" at bounding box center [145, 524] width 68 height 17
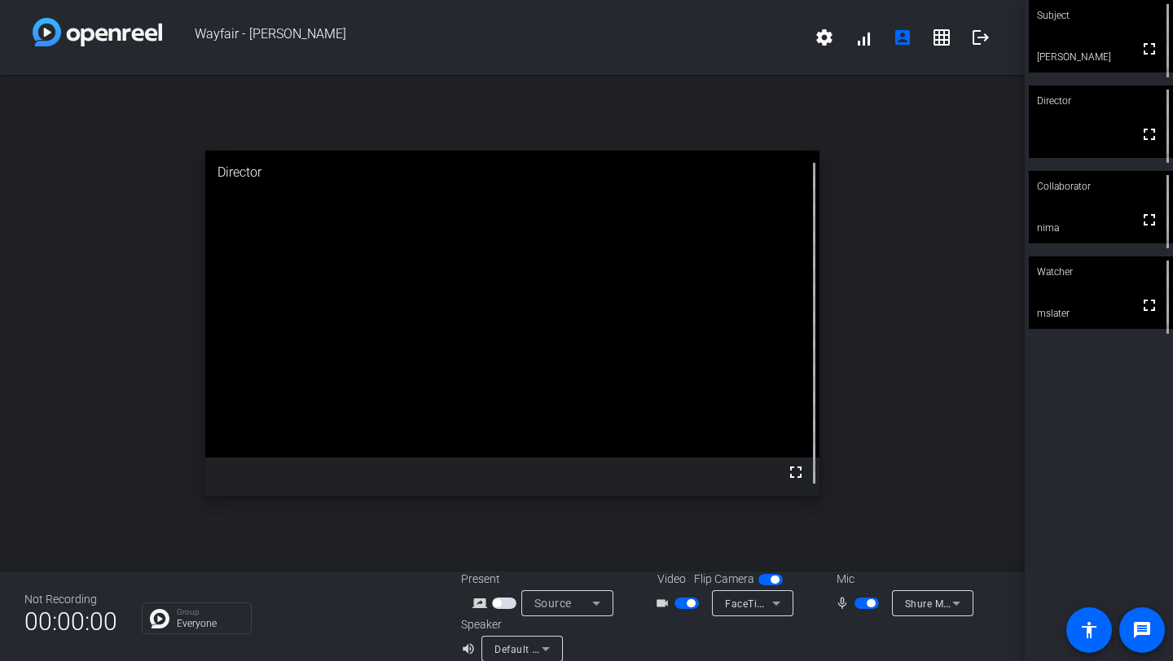
scroll to position [19, 0]
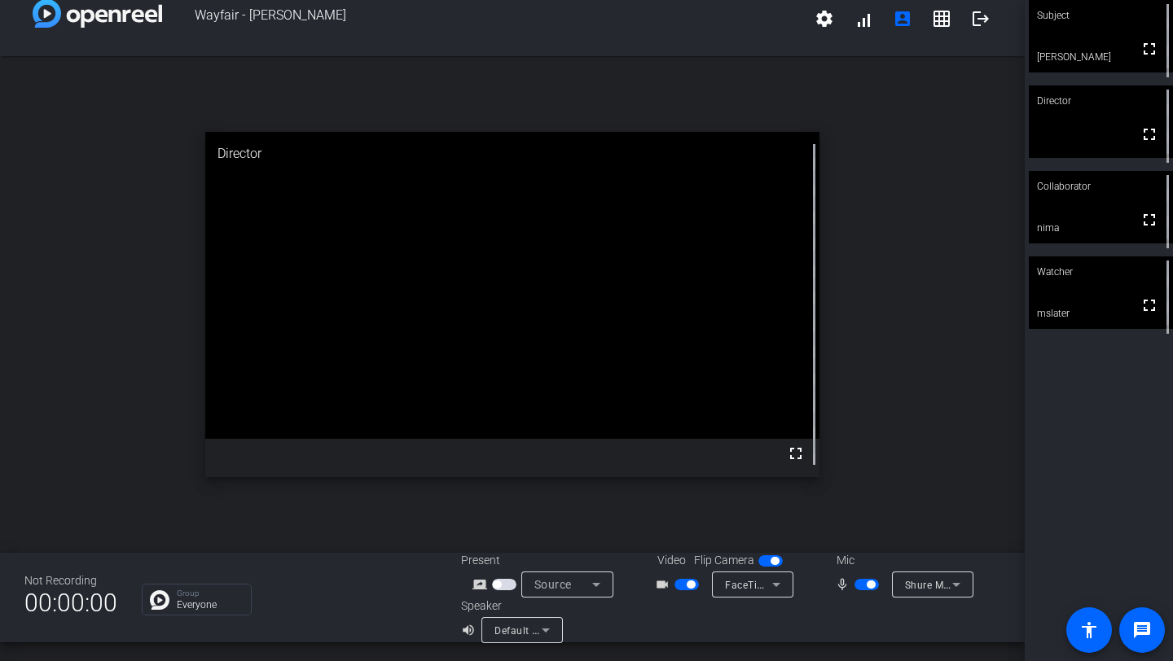
click at [543, 631] on icon at bounding box center [546, 631] width 8 height 4
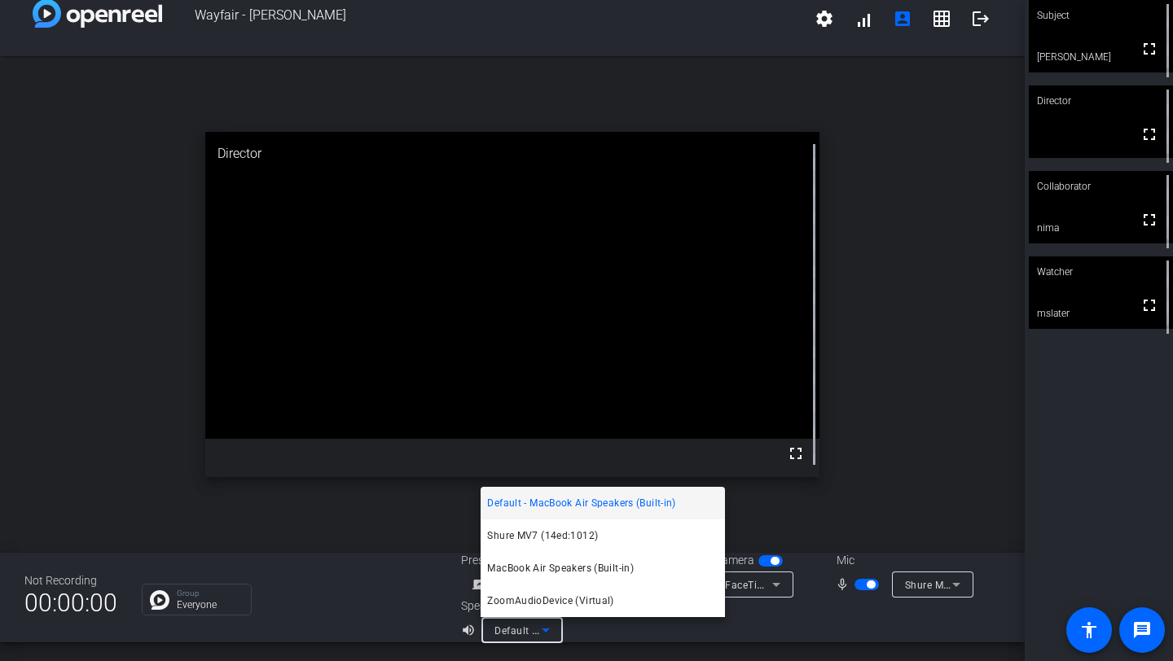
click at [965, 363] on div at bounding box center [586, 330] width 1173 height 661
